Goal: Task Accomplishment & Management: Manage account settings

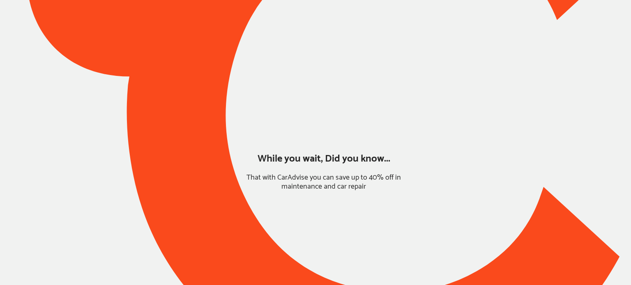
type input "*****"
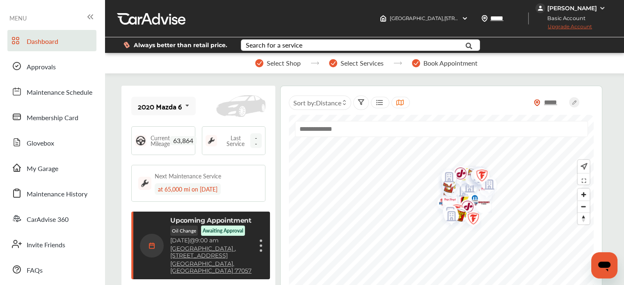
drag, startPoint x: 112, startPoint y: 201, endPoint x: 112, endPoint y: 192, distance: 9.0
click at [44, 122] on span "Membership Card" at bounding box center [53, 118] width 52 height 11
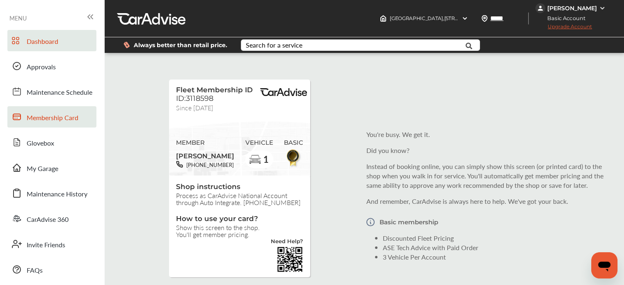
click at [38, 47] on span "Dashboard" at bounding box center [43, 42] width 32 height 11
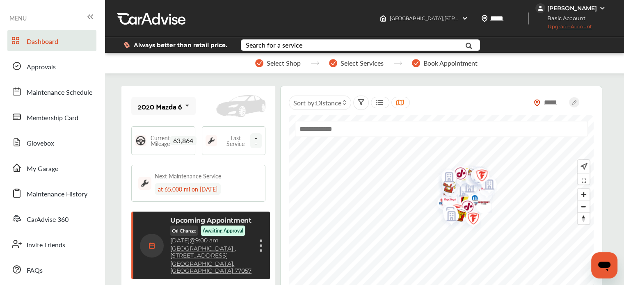
click at [603, 6] on img at bounding box center [602, 8] width 7 height 7
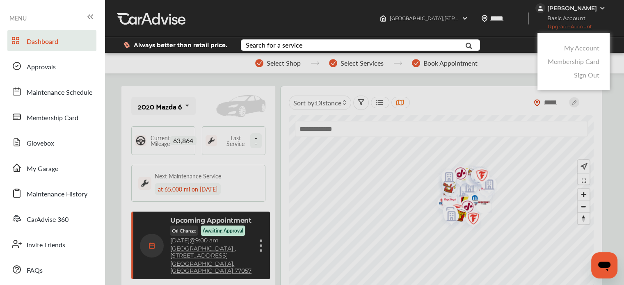
click at [585, 52] on link "My Account" at bounding box center [581, 47] width 35 height 9
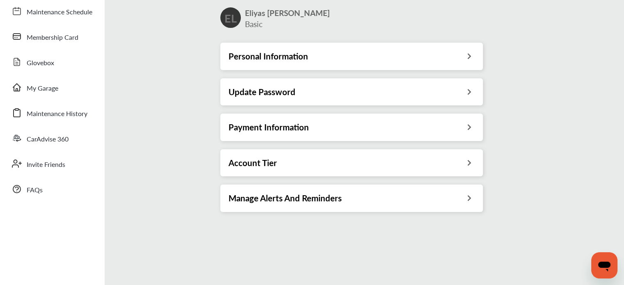
scroll to position [82, 0]
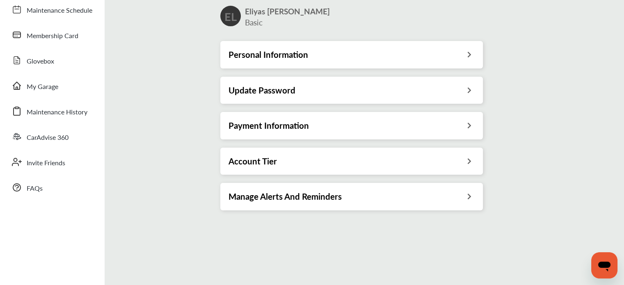
click at [281, 120] on h3 "Payment Information" at bounding box center [269, 125] width 80 height 11
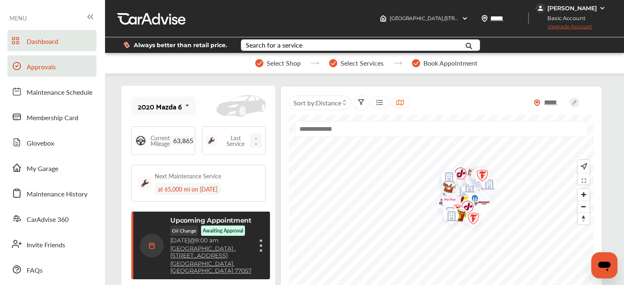
click at [38, 57] on link "Approvals" at bounding box center [51, 65] width 89 height 21
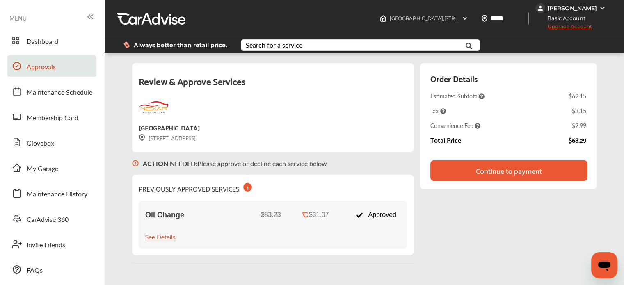
click at [542, 215] on div "Review & Approve Services Nexar Auto Center 2902 Hillcroft Avenue Houston, TX 7…" at bounding box center [364, 163] width 465 height 201
